Goal: Transaction & Acquisition: Purchase product/service

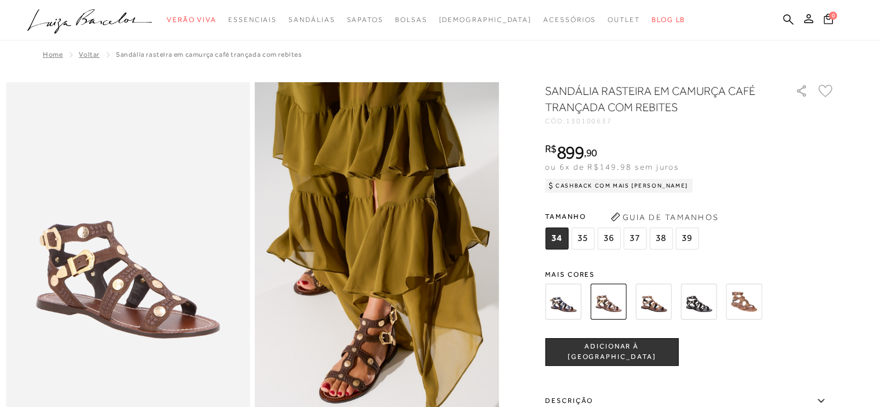
click at [663, 302] on img at bounding box center [653, 302] width 36 height 36
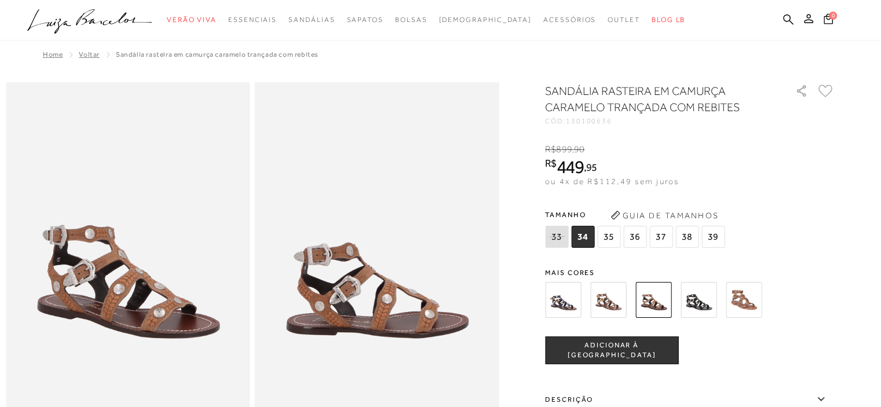
click at [702, 305] on img at bounding box center [698, 300] width 36 height 36
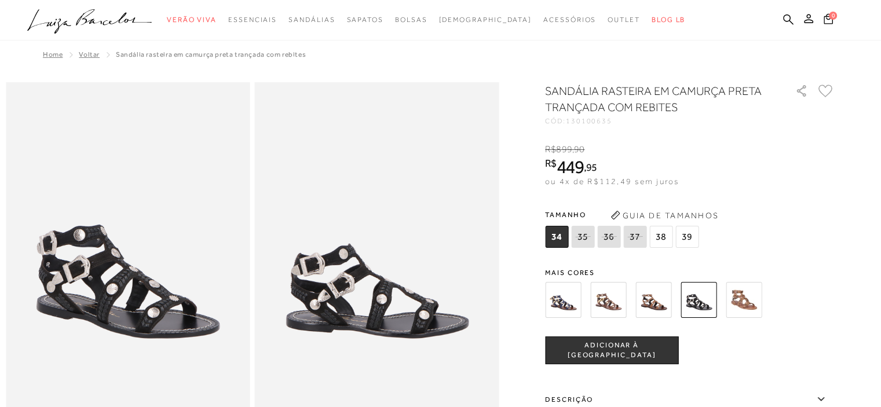
click at [111, 19] on icon ".a{fill-rule:evenodd;}" at bounding box center [89, 21] width 125 height 24
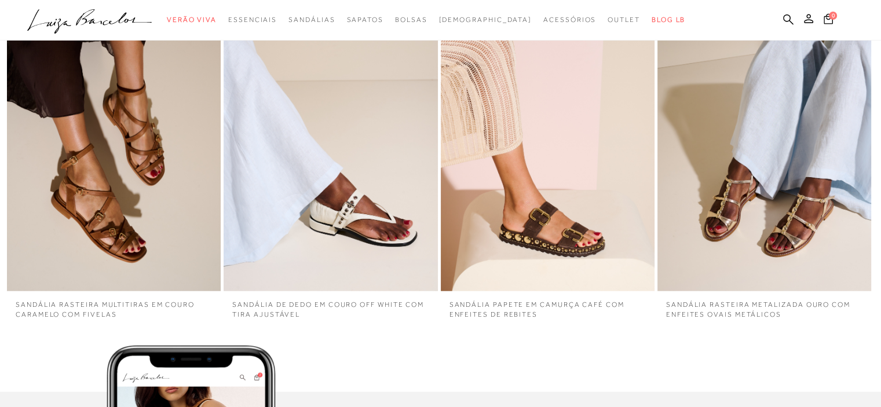
scroll to position [2895, 0]
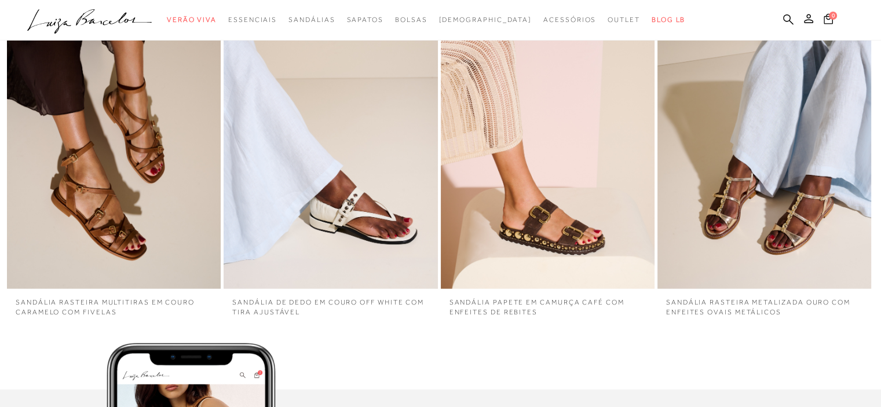
click at [756, 218] on img "4 / 4" at bounding box center [764, 129] width 214 height 320
